Goal: Task Accomplishment & Management: Use online tool/utility

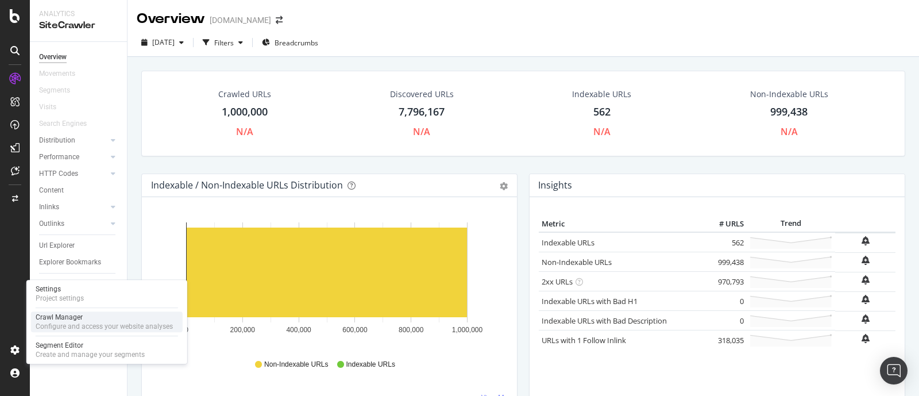
click at [67, 325] on div "Configure and access your website analyses" at bounding box center [104, 326] width 137 height 9
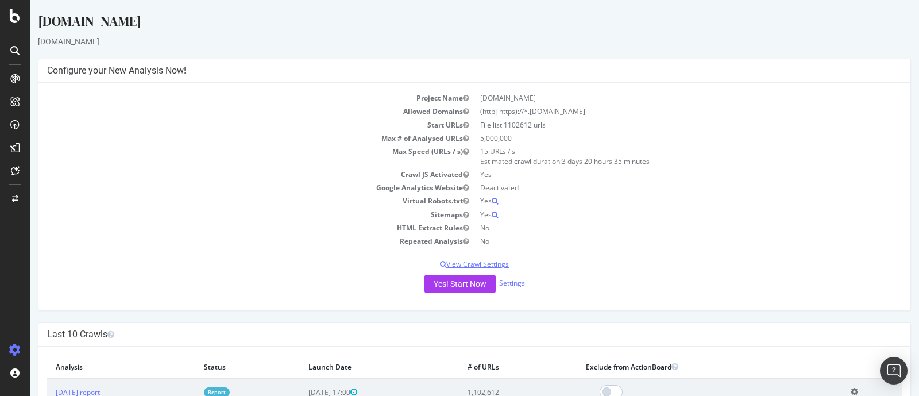
click at [491, 265] on p "View Crawl Settings" at bounding box center [474, 264] width 855 height 10
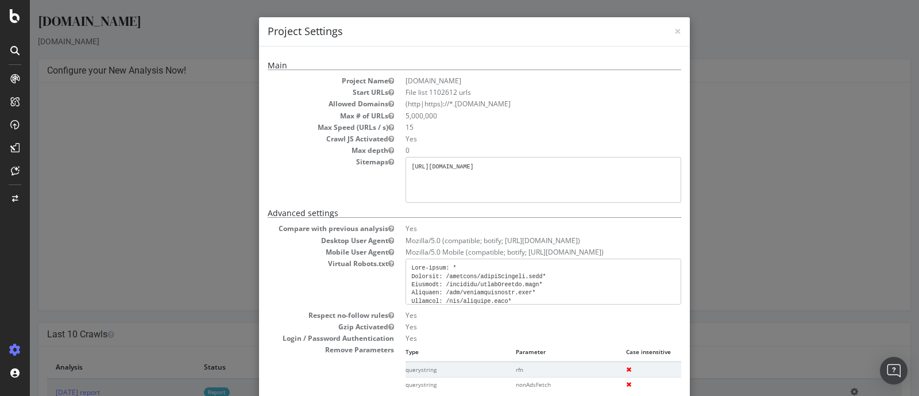
click at [804, 235] on div "× Close Project Settings Main Project Name [DOMAIN_NAME] Start URLs File list 1…" at bounding box center [474, 198] width 889 height 396
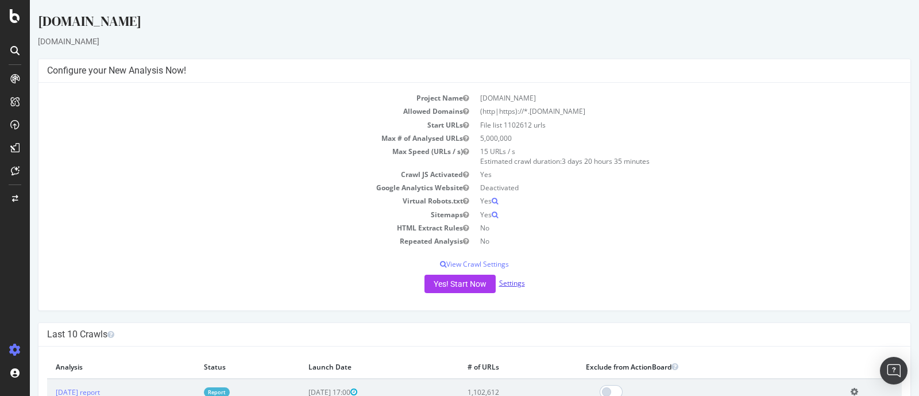
click at [508, 282] on link "Settings" at bounding box center [512, 283] width 26 height 10
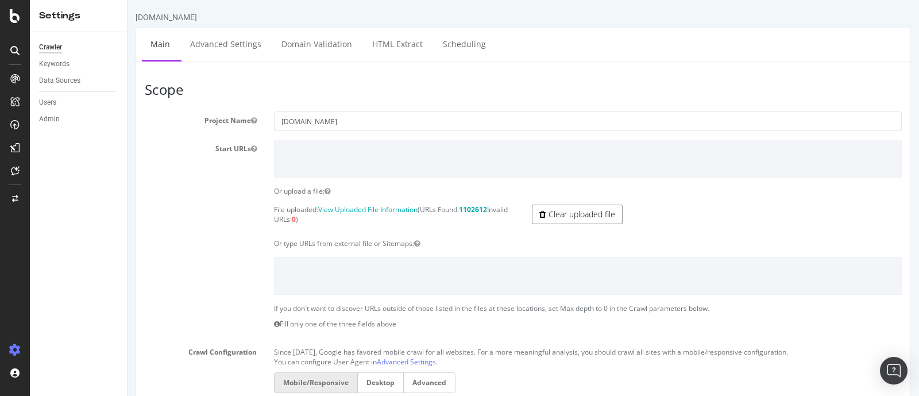
click at [569, 222] on link "Clear uploaded file" at bounding box center [577, 215] width 91 height 20
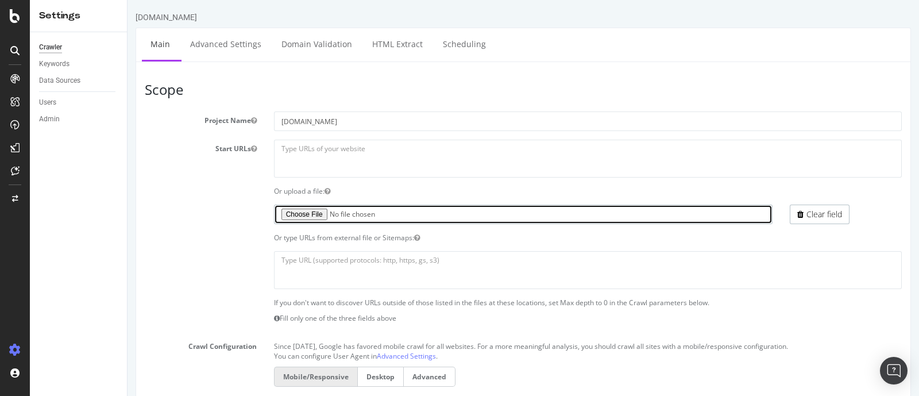
click at [314, 216] on input "file" at bounding box center [523, 215] width 499 height 20
type input "C:\fakepath\Paid-merchants-SERPs-pj.txt"
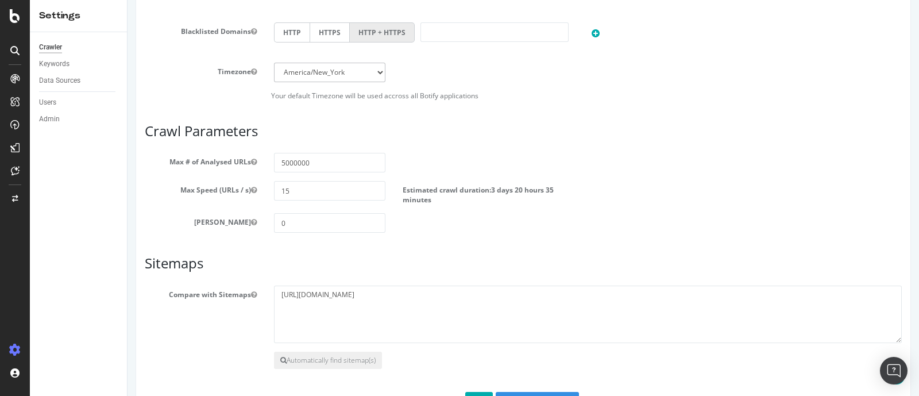
scroll to position [523, 0]
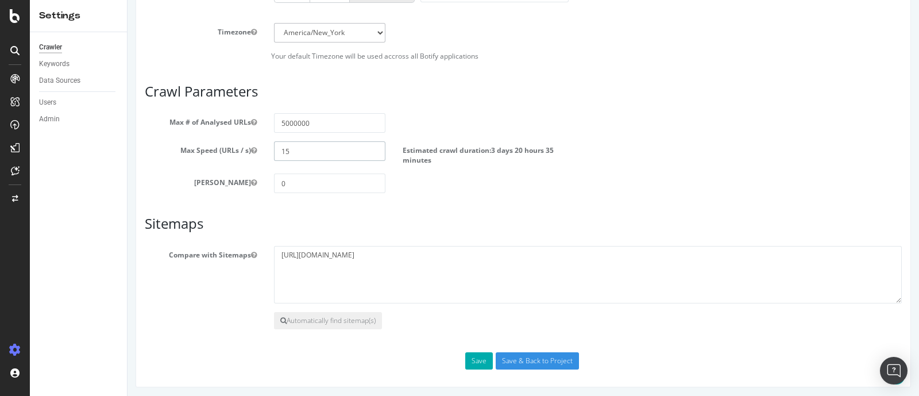
drag, startPoint x: 277, startPoint y: 148, endPoint x: 222, endPoint y: 148, distance: 55.2
click at [232, 148] on div "Max Speed (URLs / s) 15 Estimated crawl duration: 3 days 20 hours 35 minutes" at bounding box center [523, 153] width 774 height 24
type input "10"
click at [686, 165] on section "Max # of Analysed URLs 5000000 Max Speed (URLs / s) 10 Estimated crawl duration…" at bounding box center [523, 153] width 757 height 80
click at [466, 356] on button "Save" at bounding box center [479, 360] width 28 height 17
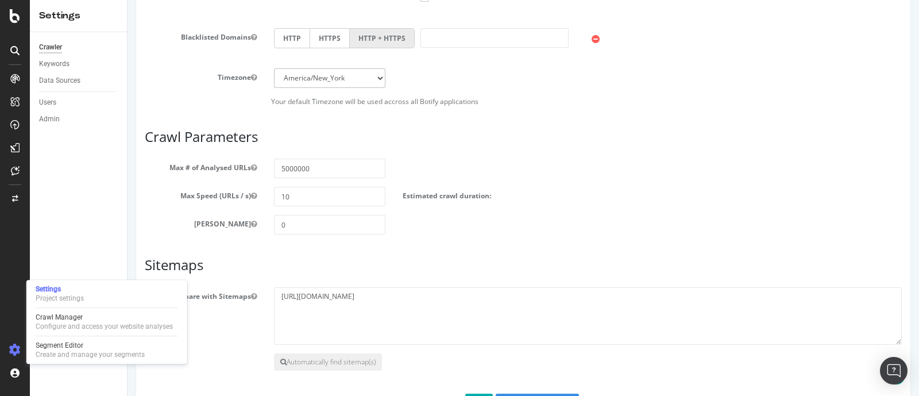
scroll to position [612, 0]
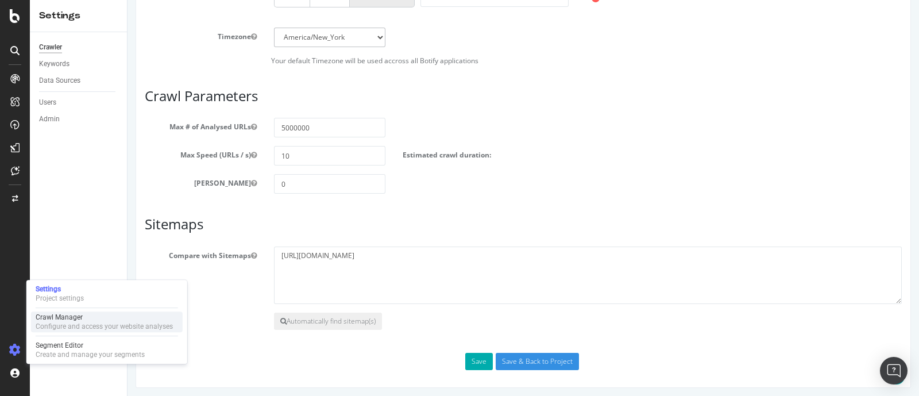
click at [103, 320] on div "Crawl Manager" at bounding box center [104, 317] width 137 height 9
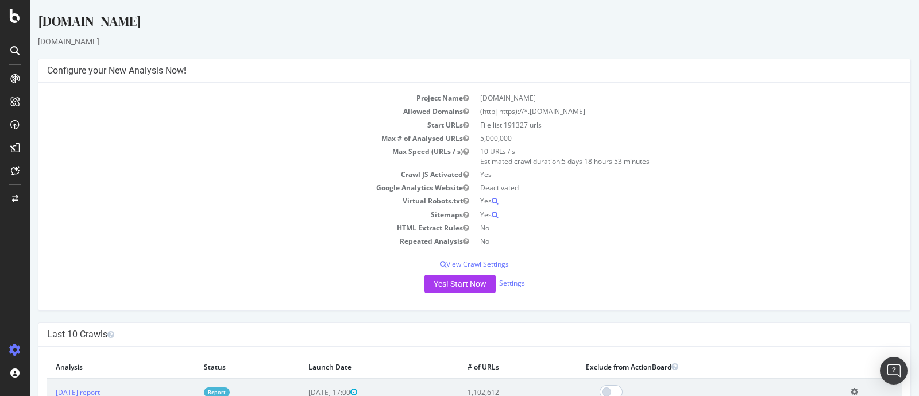
drag, startPoint x: 507, startPoint y: 124, endPoint x: 522, endPoint y: 125, distance: 14.9
click at [522, 125] on td "File list 191327 urls" at bounding box center [688, 124] width 427 height 13
click at [523, 138] on td "5,000,000" at bounding box center [688, 138] width 427 height 13
click at [465, 286] on button "Yes! Start Now" at bounding box center [460, 284] width 71 height 18
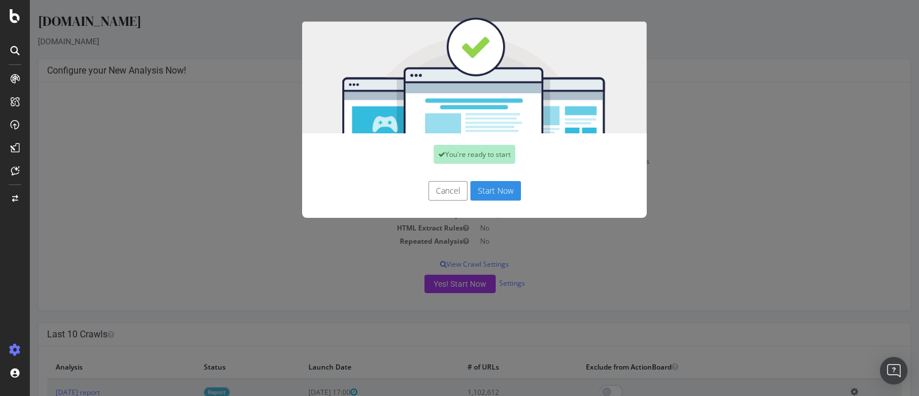
click at [497, 191] on button "Start Now" at bounding box center [496, 191] width 51 height 20
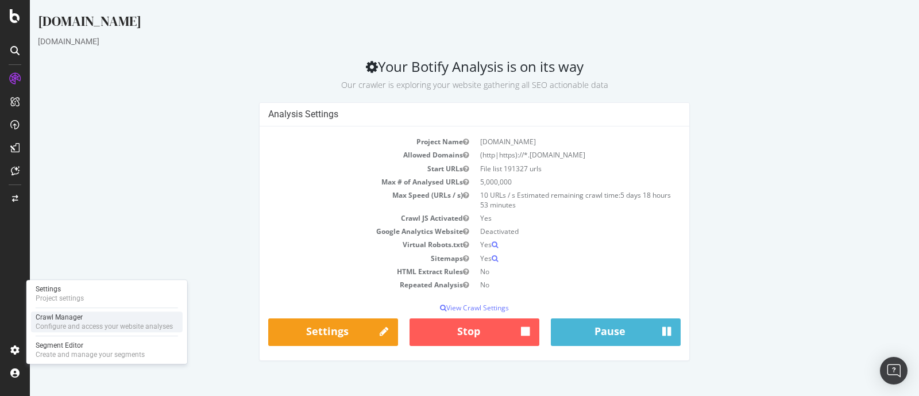
click at [71, 322] on div "Configure and access your website analyses" at bounding box center [104, 326] width 137 height 9
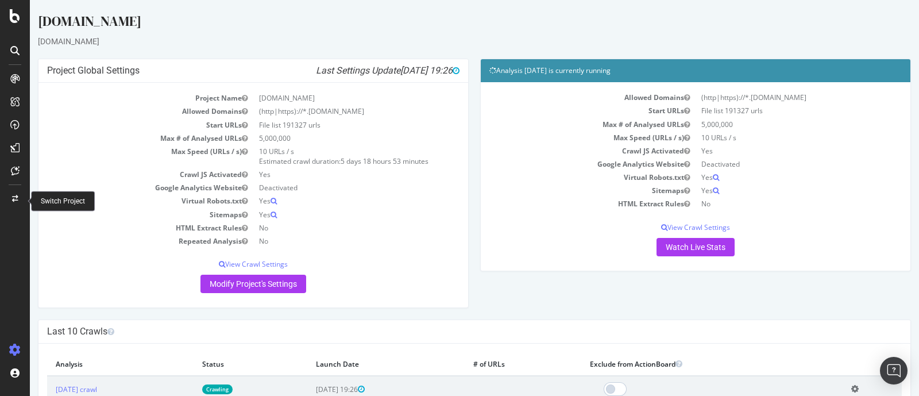
click at [20, 194] on div at bounding box center [15, 199] width 28 height 18
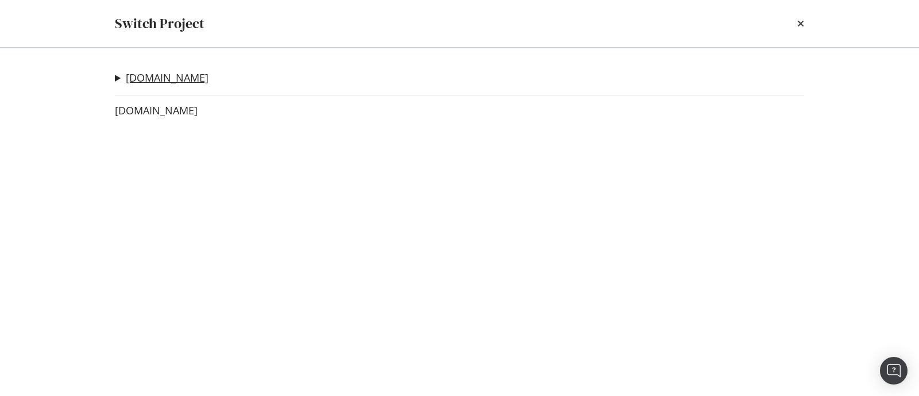
click at [172, 76] on link "[DOMAIN_NAME]" at bounding box center [167, 78] width 83 height 12
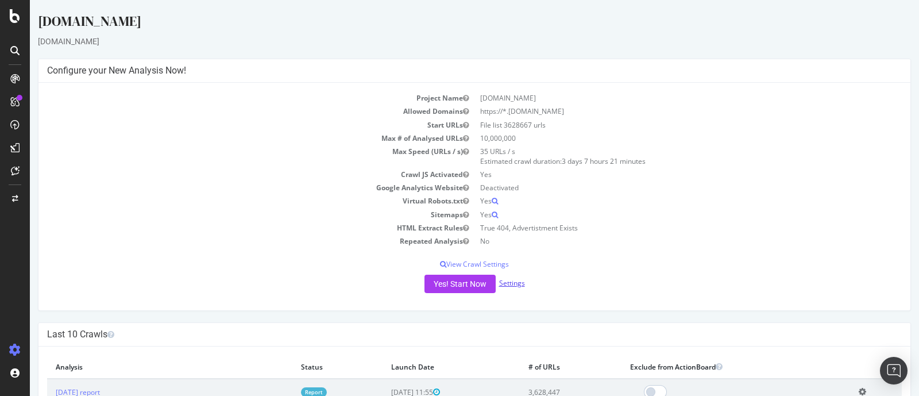
click at [512, 284] on link "Settings" at bounding box center [512, 283] width 26 height 10
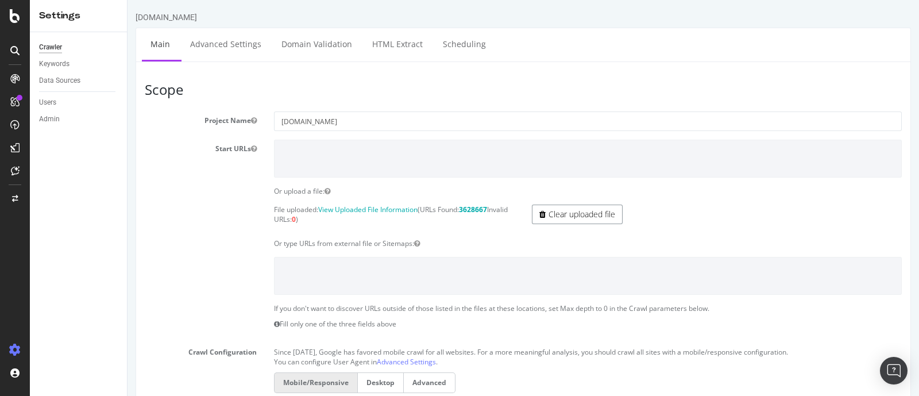
click at [594, 211] on link "Clear uploaded file" at bounding box center [577, 215] width 91 height 20
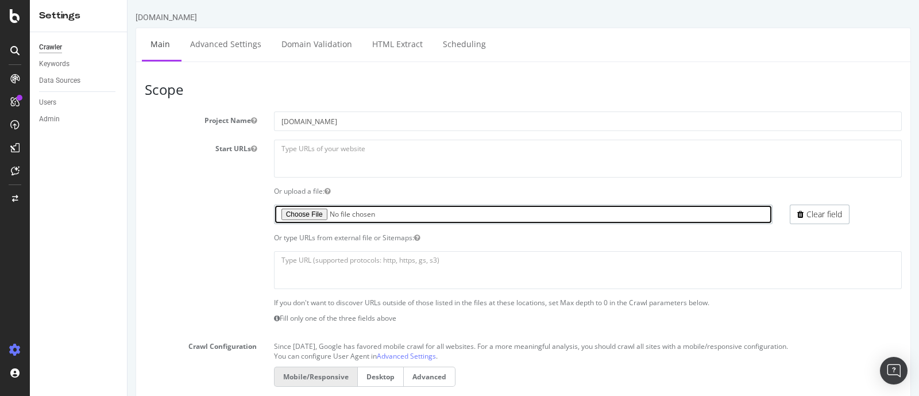
click at [297, 216] on input "file" at bounding box center [523, 215] width 499 height 20
type input "C:\fakepath\Paid-merchants-SERPs-yp.txt"
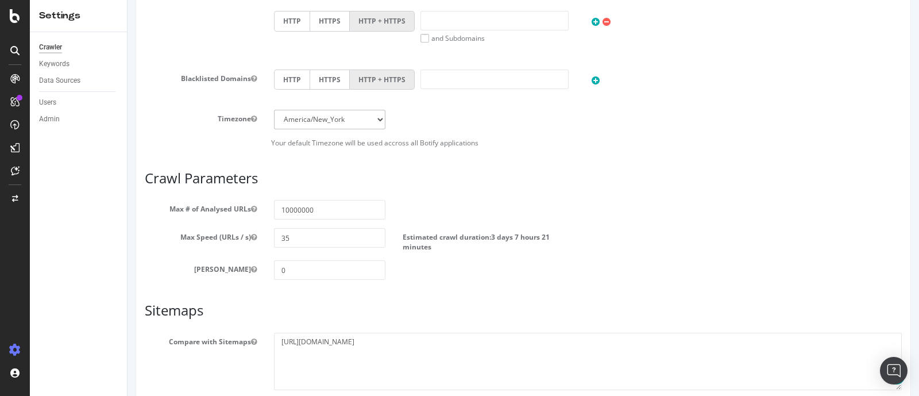
scroll to position [523, 0]
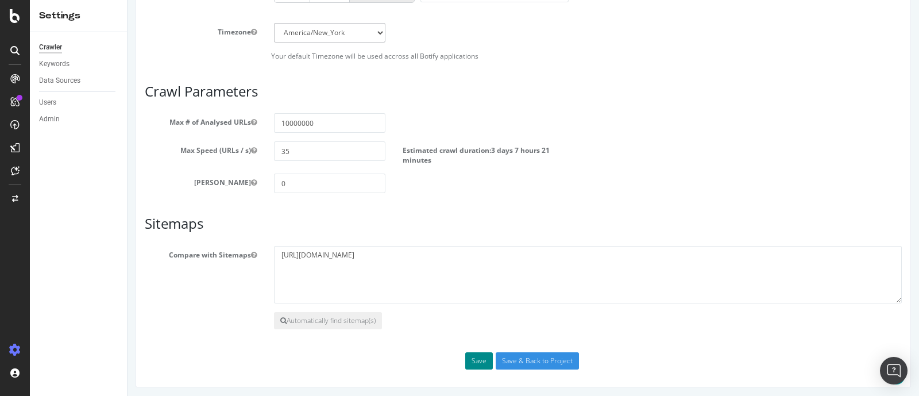
click at [465, 359] on button "Save" at bounding box center [479, 360] width 28 height 17
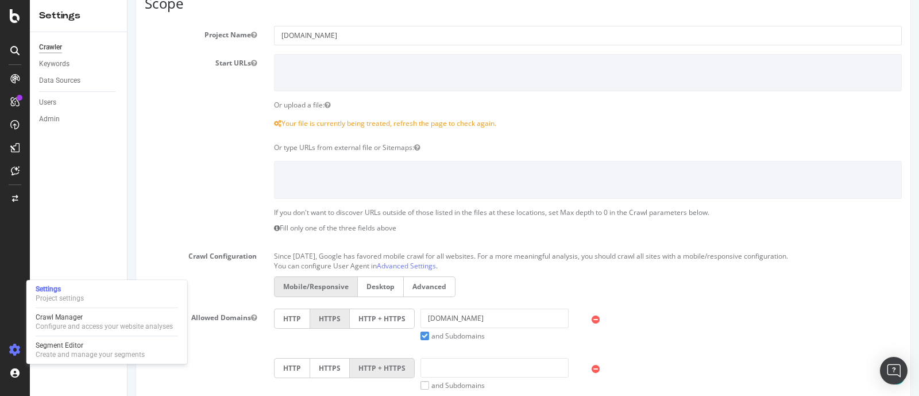
scroll to position [181, 0]
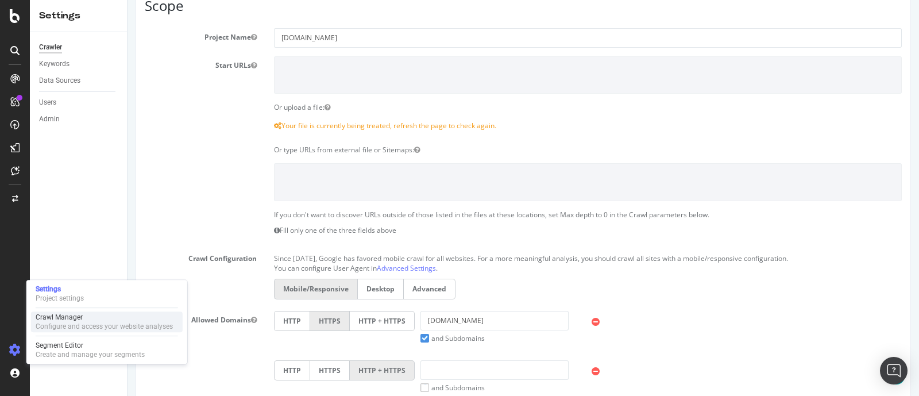
drag, startPoint x: 132, startPoint y: 323, endPoint x: 165, endPoint y: 321, distance: 33.9
click at [132, 323] on div "Configure and access your website analyses" at bounding box center [104, 326] width 137 height 9
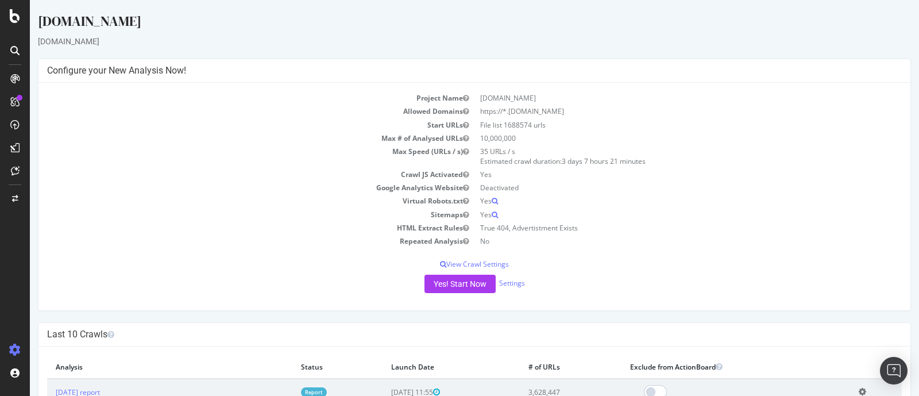
drag, startPoint x: 502, startPoint y: 121, endPoint x: 516, endPoint y: 125, distance: 14.2
click at [516, 125] on td "File list 1688574 urls" at bounding box center [688, 124] width 427 height 13
click at [465, 287] on button "Yes! Start Now" at bounding box center [460, 284] width 71 height 18
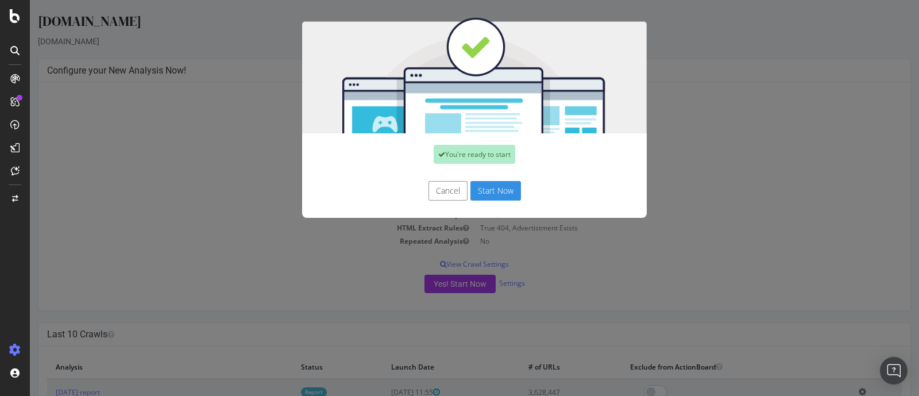
click at [493, 187] on button "Start Now" at bounding box center [496, 191] width 51 height 20
